Goal: Information Seeking & Learning: Find specific fact

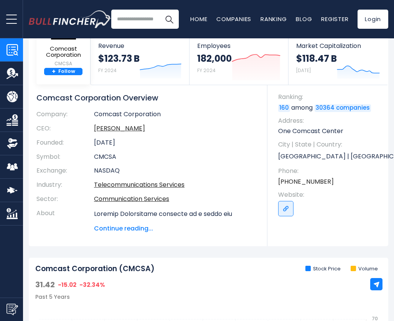
scroll to position [48, 0]
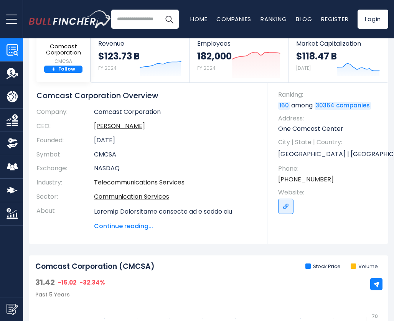
click at [147, 226] on span "Continue reading..." at bounding box center [175, 226] width 162 height 9
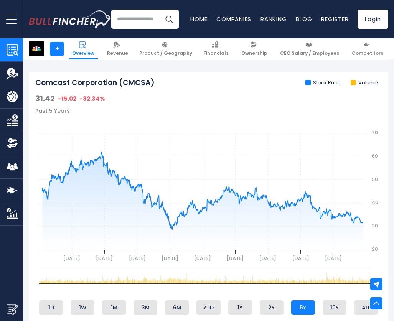
scroll to position [486, 0]
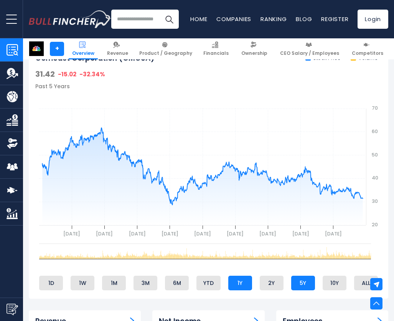
click at [239, 291] on li "1Y" at bounding box center [241, 283] width 24 height 15
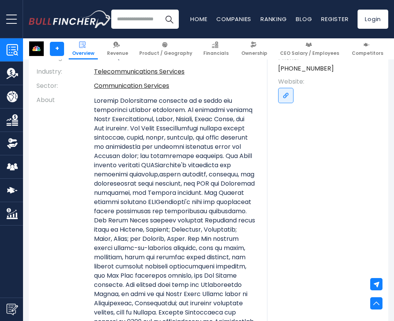
scroll to position [0, 0]
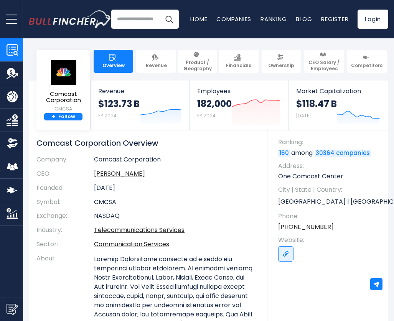
click at [323, 65] on span "CEO Salary / Employees" at bounding box center [324, 66] width 33 height 12
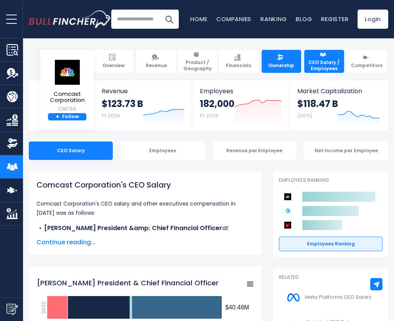
click at [298, 64] on link "Ownership" at bounding box center [282, 61] width 40 height 23
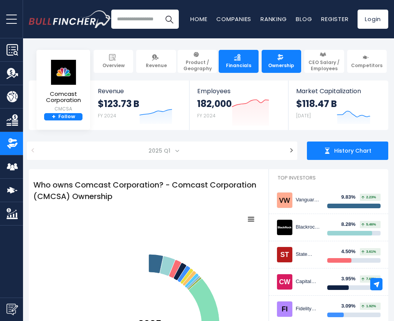
click at [251, 66] on link "Financials" at bounding box center [239, 61] width 40 height 23
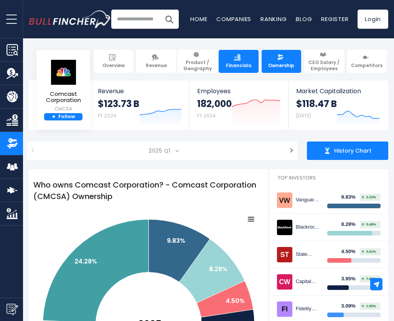
click at [250, 67] on span "Financials" at bounding box center [238, 66] width 25 height 6
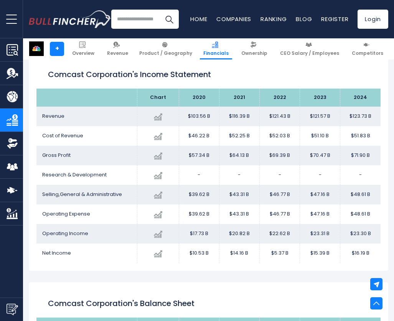
scroll to position [427, 0]
click at [360, 118] on td "$123.73 B" at bounding box center [361, 117] width 40 height 20
copy tbody "$123.73 B"
